Goal: Obtain resource: Obtain resource

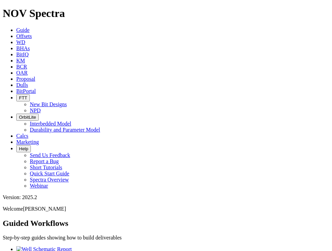
click at [32, 33] on span "Offsets" at bounding box center [24, 36] width 16 height 6
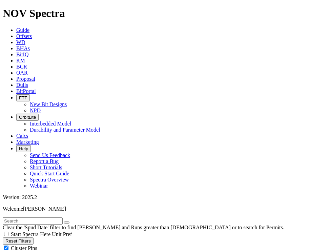
click at [39, 217] on input "text" at bounding box center [33, 220] width 60 height 7
click at [43, 217] on input "text" at bounding box center [33, 220] width 60 height 7
type input "[PERSON_NAME]"
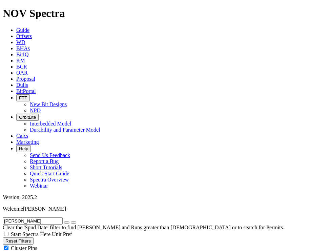
drag, startPoint x: 177, startPoint y: 109, endPoint x: 214, endPoint y: 138, distance: 47.3
type input "9"
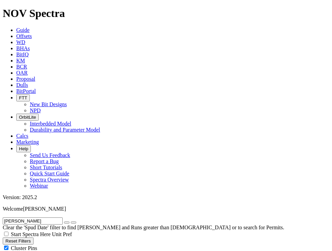
type input "[DATE]"
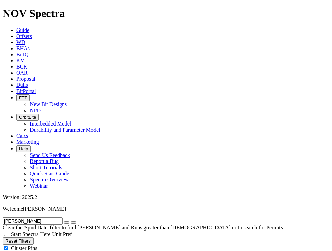
click at [28, 82] on span "Dulls" at bounding box center [22, 85] width 12 height 6
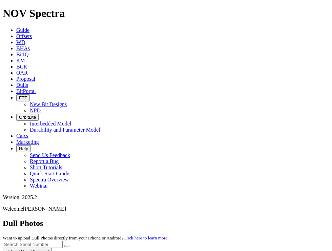
click at [63, 241] on input "text" at bounding box center [33, 244] width 60 height 7
type input "A321163"
click at [64, 245] on button "submit" at bounding box center [66, 246] width 5 height 2
